Goal: Task Accomplishment & Management: Use online tool/utility

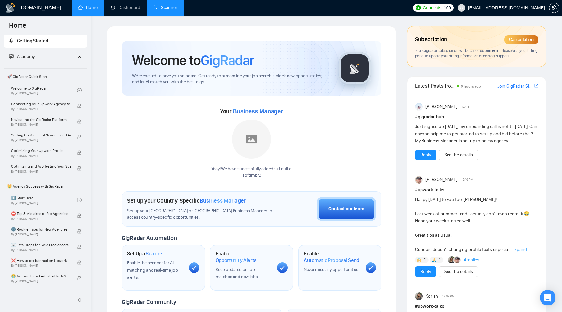
click at [159, 8] on link "Scanner" at bounding box center [165, 8] width 24 height 6
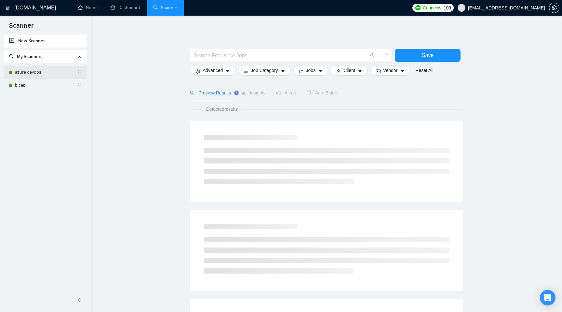
click at [31, 76] on link "azure devops" at bounding box center [46, 72] width 62 height 13
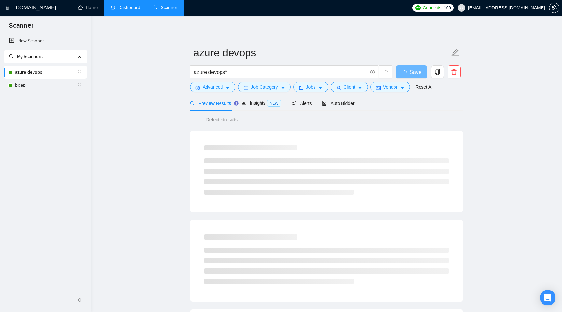
click at [124, 10] on link "Dashboard" at bounding box center [126, 8] width 30 height 6
